Goal: Find specific page/section: Find specific page/section

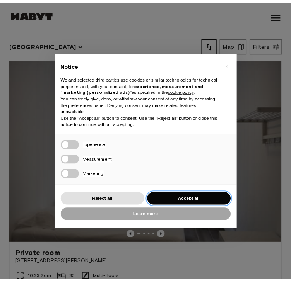
scroll to position [57, 0]
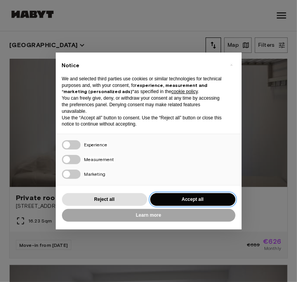
drag, startPoint x: 0, startPoint y: 0, endPoint x: 211, endPoint y: 195, distance: 287.8
click at [211, 195] on button "Accept all" at bounding box center [192, 199] width 85 height 13
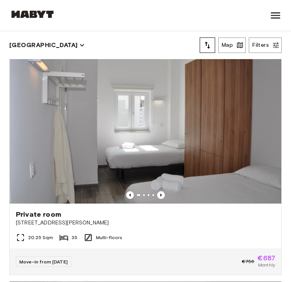
scroll to position [556, 0]
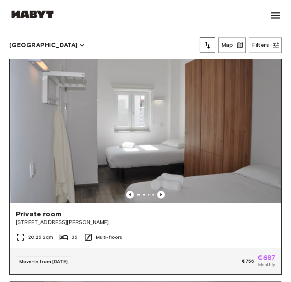
click at [224, 109] on img at bounding box center [146, 112] width 272 height 181
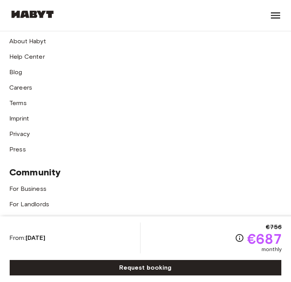
scroll to position [2949, 0]
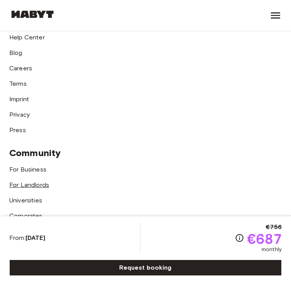
click at [23, 181] on link "For Landlords" at bounding box center [29, 184] width 40 height 7
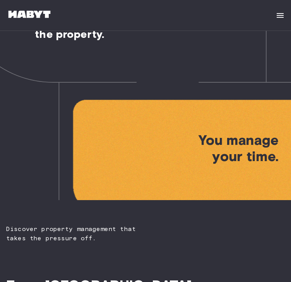
scroll to position [48, 0]
